Goal: Task Accomplishment & Management: Use online tool/utility

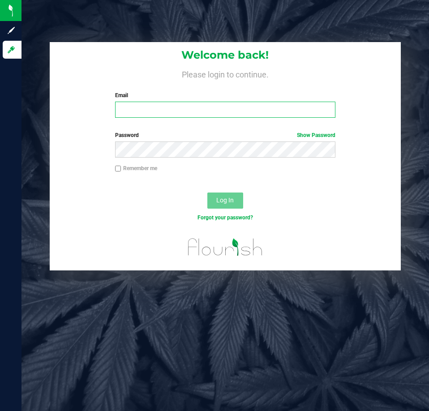
click at [160, 106] on input "Email" at bounding box center [225, 110] width 220 height 16
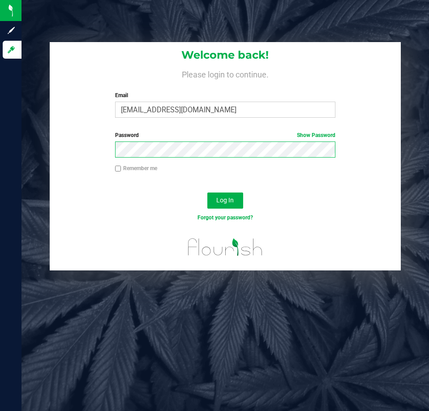
click at [207, 193] on button "Log In" at bounding box center [225, 201] width 36 height 16
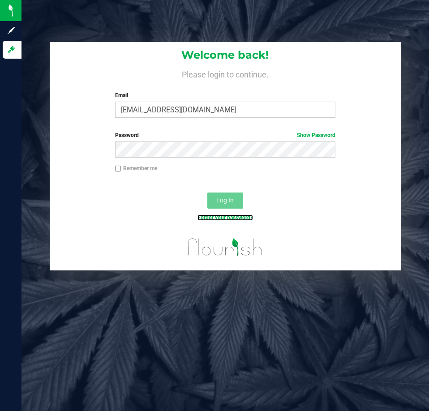
click at [232, 215] on link "Forgot your password?" at bounding box center [225, 218] width 56 height 6
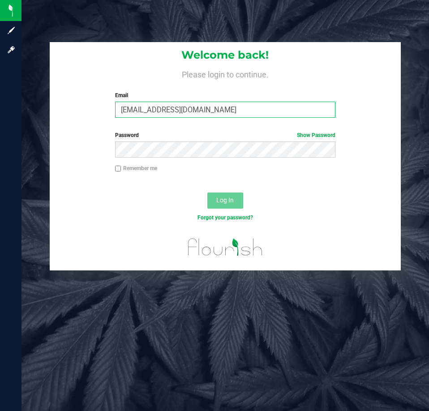
click at [212, 110] on input "[EMAIL_ADDRESS][DOMAIN_NAME]" at bounding box center [225, 110] width 220 height 16
click at [235, 219] on link "Forgot your password?" at bounding box center [225, 218] width 56 height 6
drag, startPoint x: 222, startPoint y: 112, endPoint x: -266, endPoint y: 112, distance: 488.1
click at [0, 112] on html "Sign up Log in Welcome back! Please login to continue. Email [EMAIL_ADDRESS][DO…" at bounding box center [214, 205] width 429 height 411
type input "[EMAIL_ADDRESS][DOMAIN_NAME]"
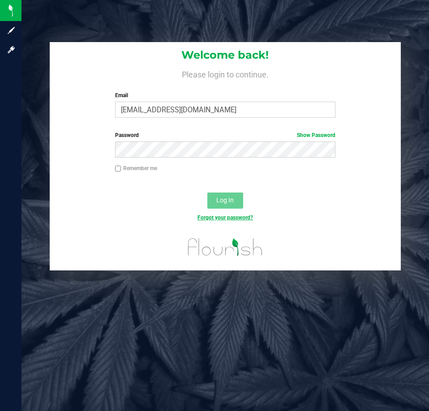
click at [227, 217] on link "Forgot your password?" at bounding box center [225, 218] width 56 height 6
drag, startPoint x: 218, startPoint y: 104, endPoint x: -284, endPoint y: 58, distance: 504.1
click at [0, 58] on html "Sign up Log in Welcome back! Please login to continue. Email [EMAIL_ADDRESS][DO…" at bounding box center [214, 205] width 429 height 411
type input "[EMAIL_ADDRESS][DOMAIN_NAME]"
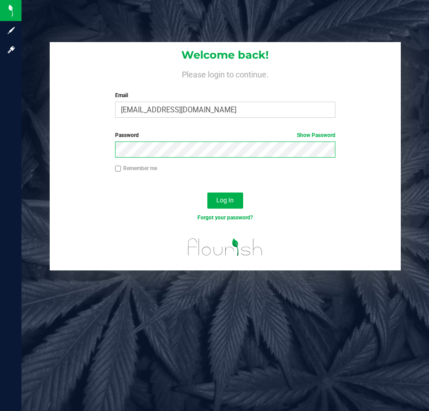
click at [207, 193] on button "Log In" at bounding box center [225, 201] width 36 height 16
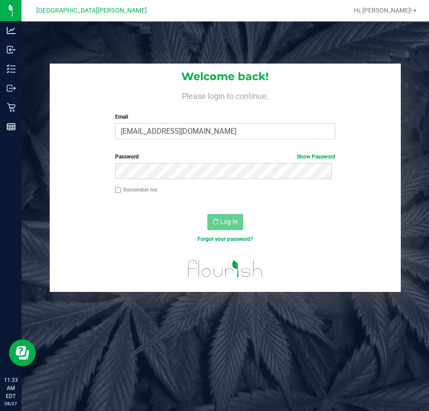
click at [253, 330] on div "Welcome back! Please login to continue. Email [EMAIL_ADDRESS][DOMAIN_NAME] Requ…" at bounding box center [225, 226] width 408 height 411
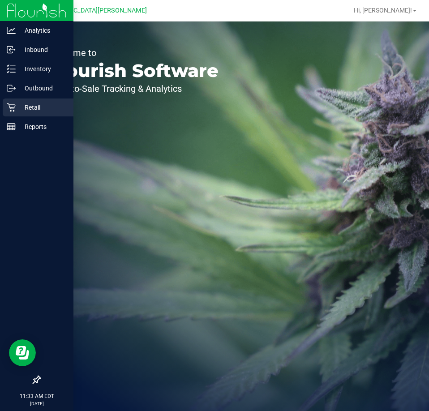
click at [32, 107] on p "Retail" at bounding box center [43, 107] width 54 height 11
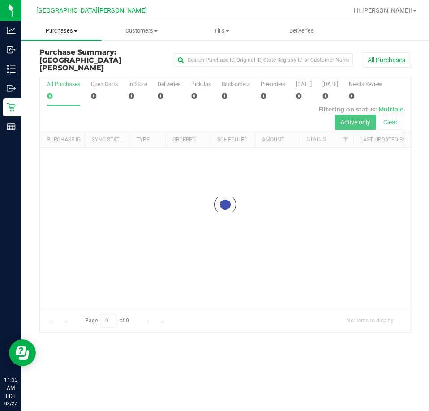
click at [58, 32] on span "Purchases" at bounding box center [61, 31] width 80 height 8
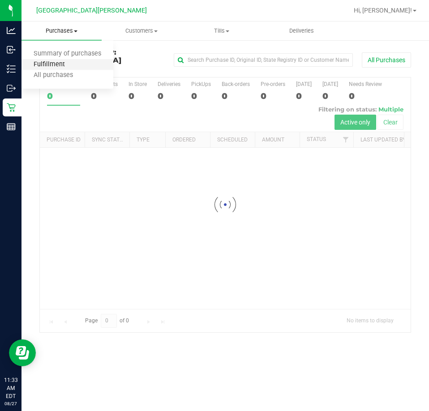
click at [59, 65] on span "Fulfillment" at bounding box center [49, 65] width 56 height 8
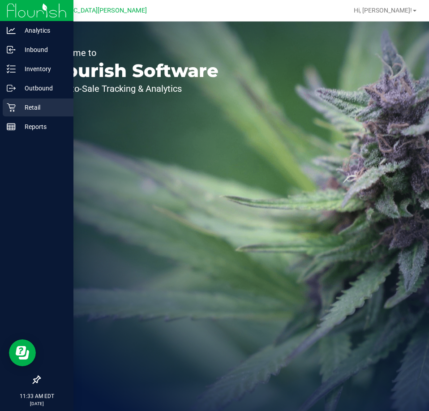
click at [16, 109] on p "Retail" at bounding box center [43, 107] width 54 height 11
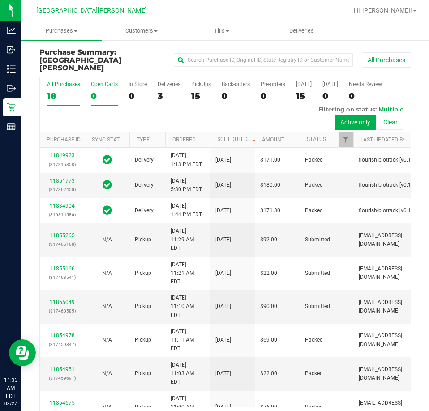
click at [96, 93] on div "0" at bounding box center [104, 96] width 27 height 10
click at [0, 0] on input "Open Carts 0" at bounding box center [0, 0] width 0 height 0
